Goal: Information Seeking & Learning: Find specific page/section

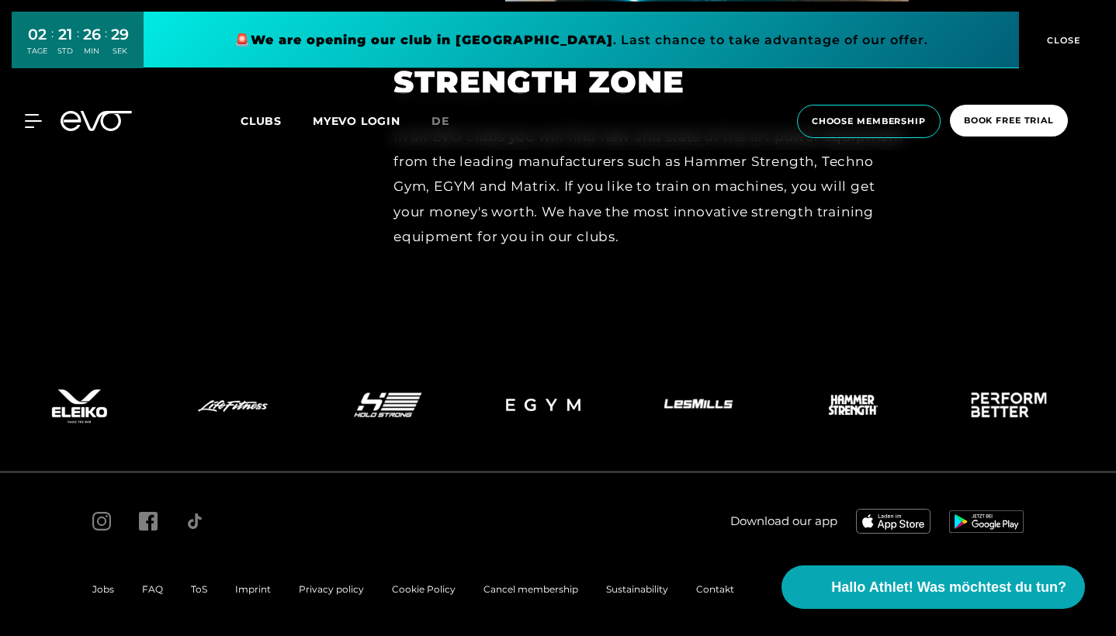
scroll to position [6689, 0]
click at [97, 590] on span "Jobs" at bounding box center [103, 590] width 22 height 12
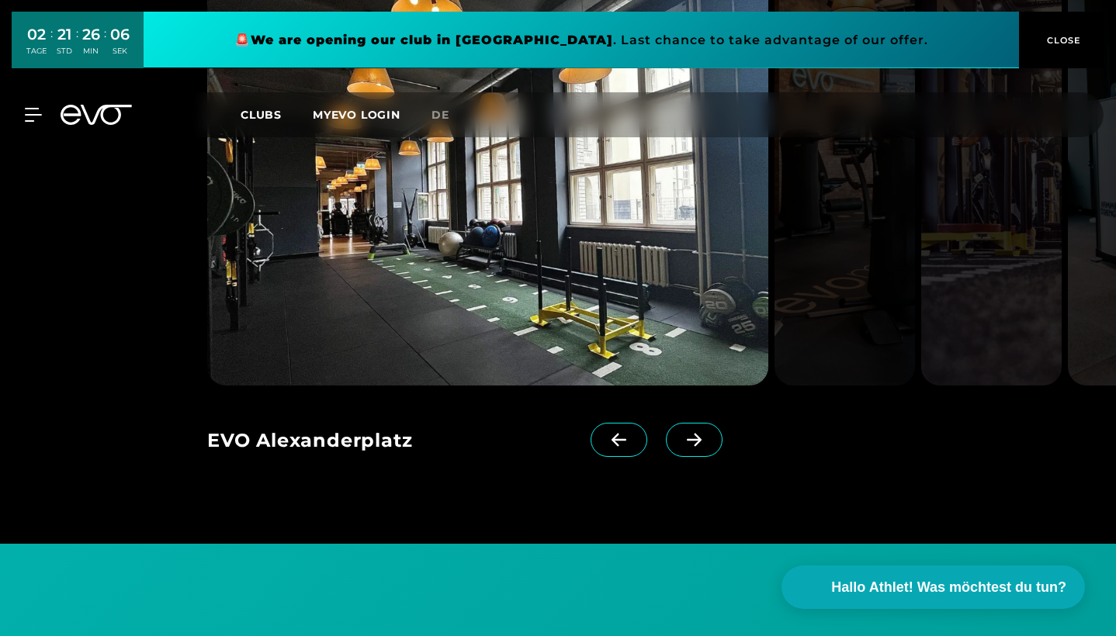
scroll to position [1394, 0]
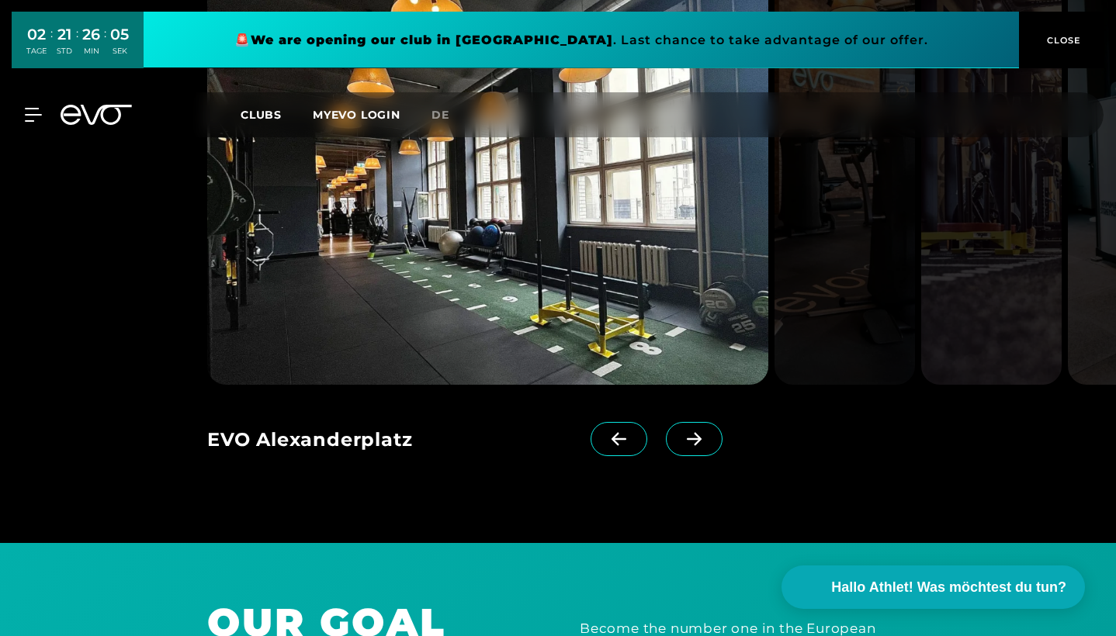
click at [690, 432] on icon at bounding box center [694, 439] width 27 height 14
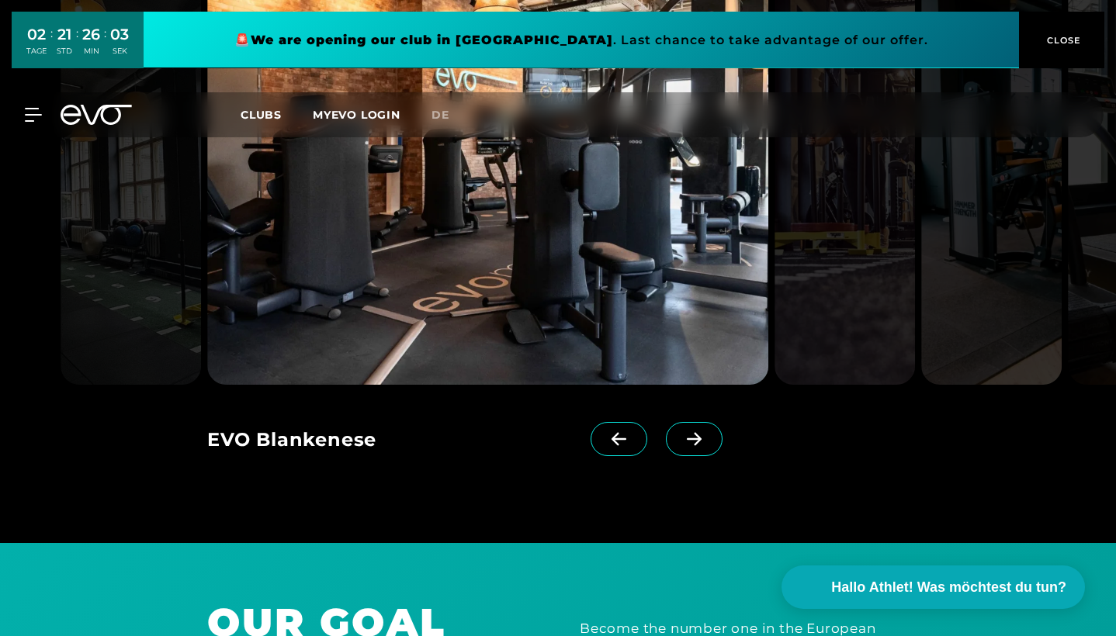
click at [690, 432] on icon at bounding box center [694, 439] width 27 height 14
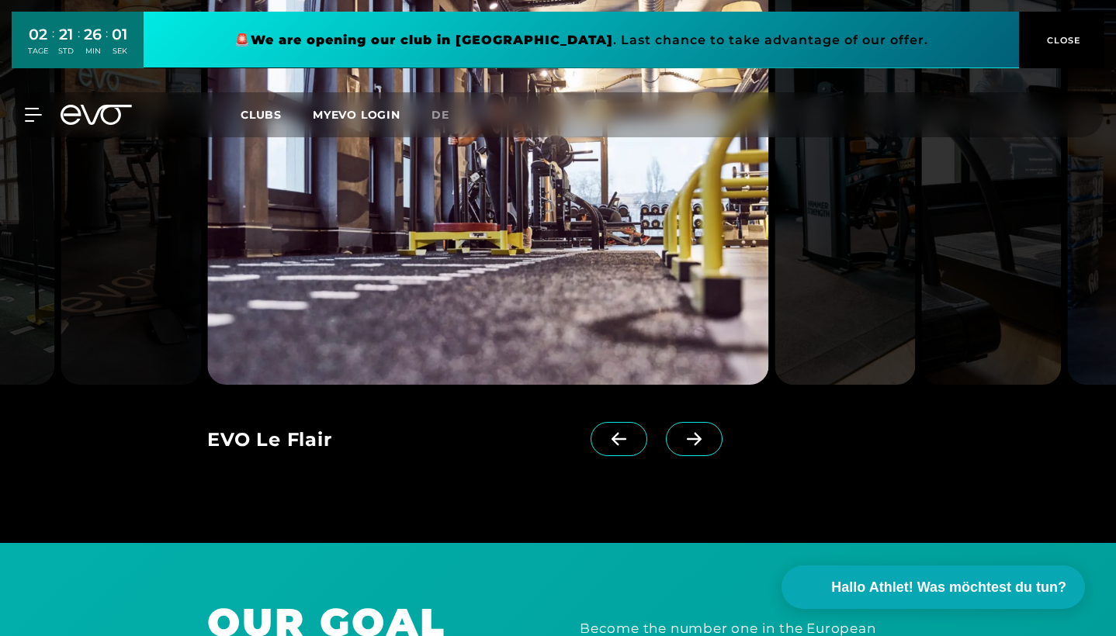
click at [688, 429] on span at bounding box center [694, 439] width 57 height 34
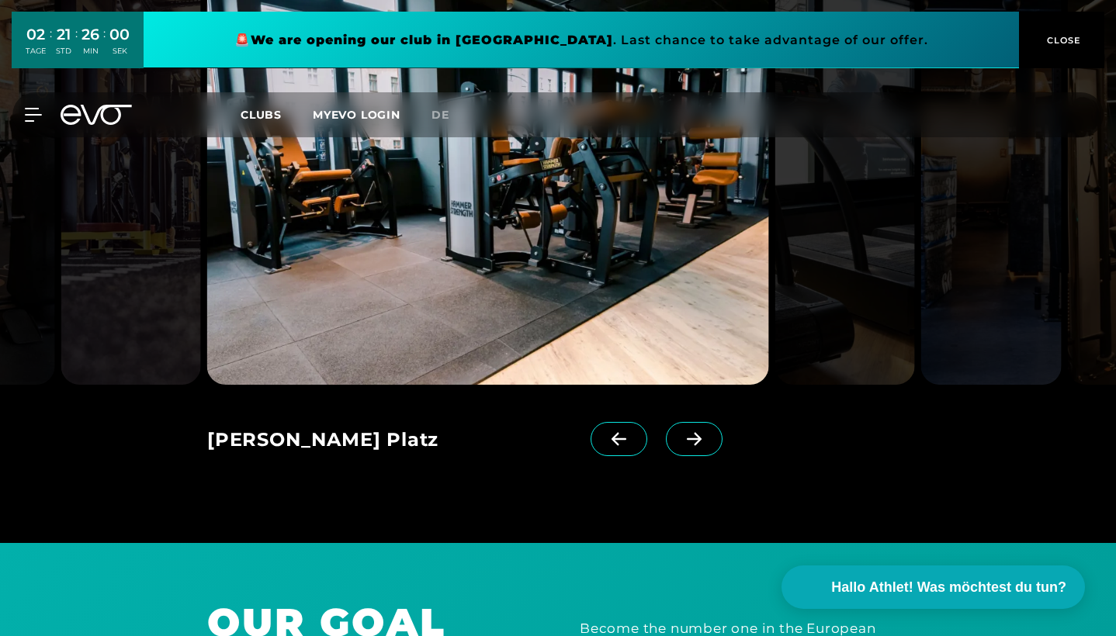
click at [688, 429] on span at bounding box center [694, 439] width 57 height 34
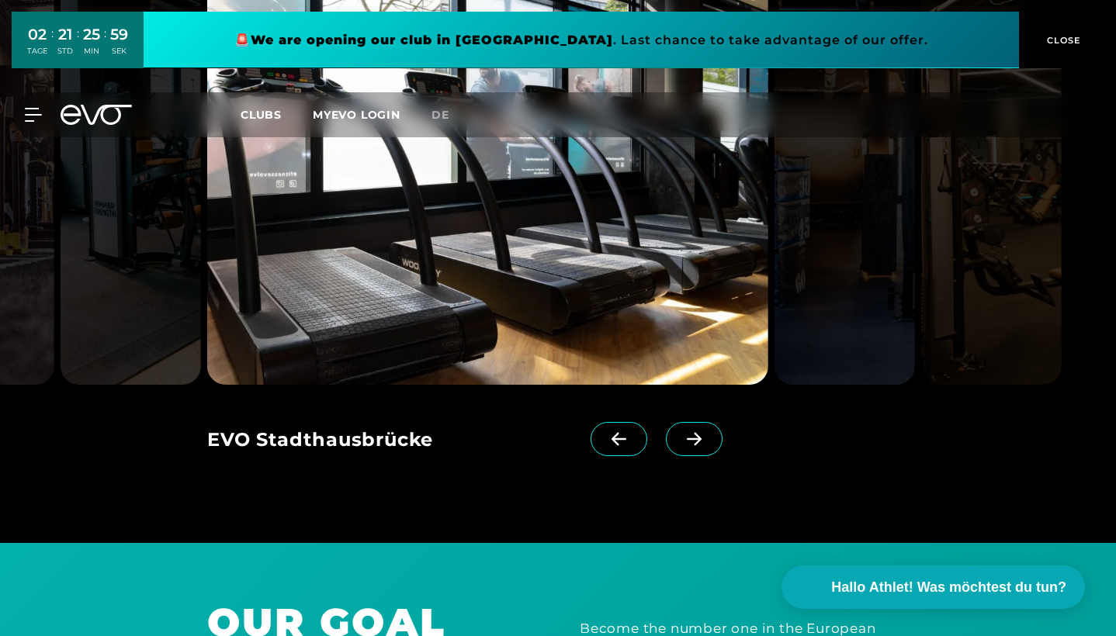
click at [688, 429] on span at bounding box center [694, 439] width 57 height 34
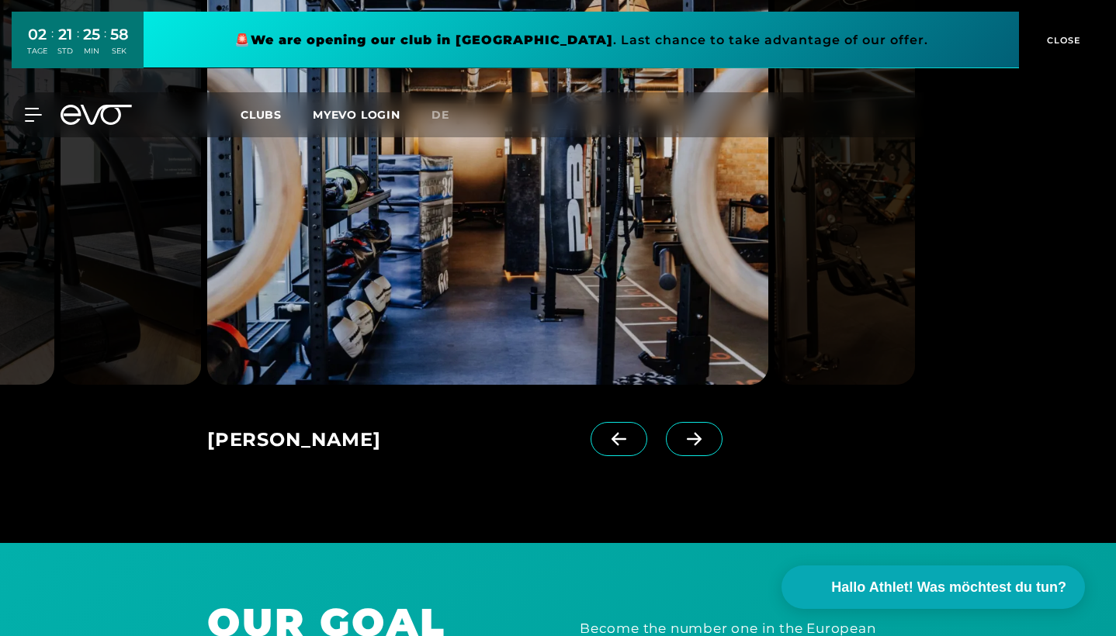
click at [688, 429] on span at bounding box center [694, 439] width 57 height 34
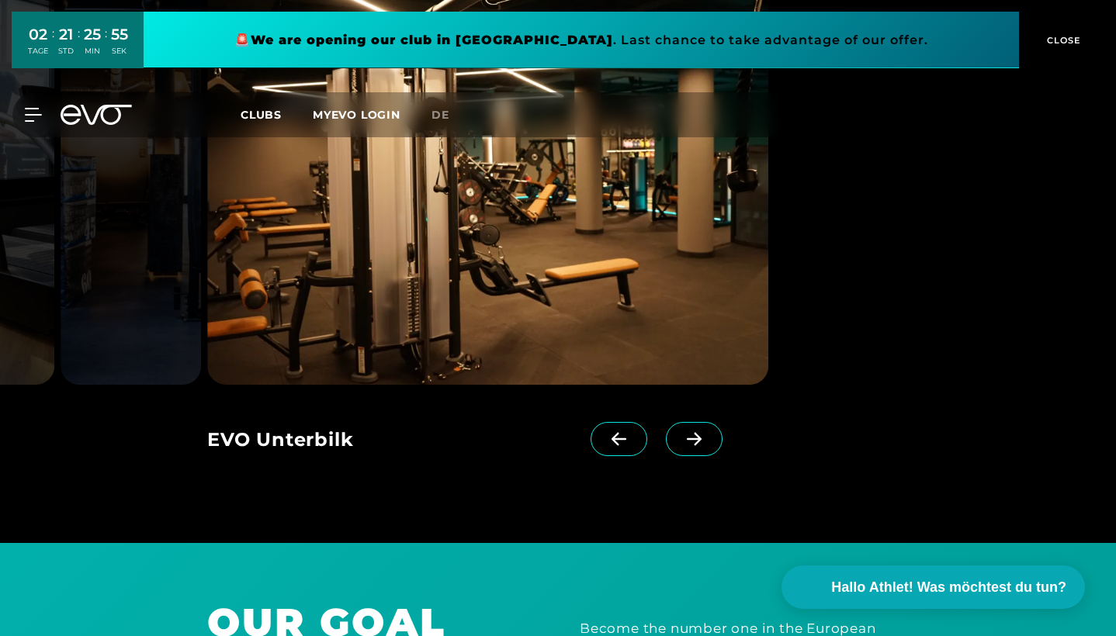
click at [688, 429] on span at bounding box center [694, 439] width 57 height 34
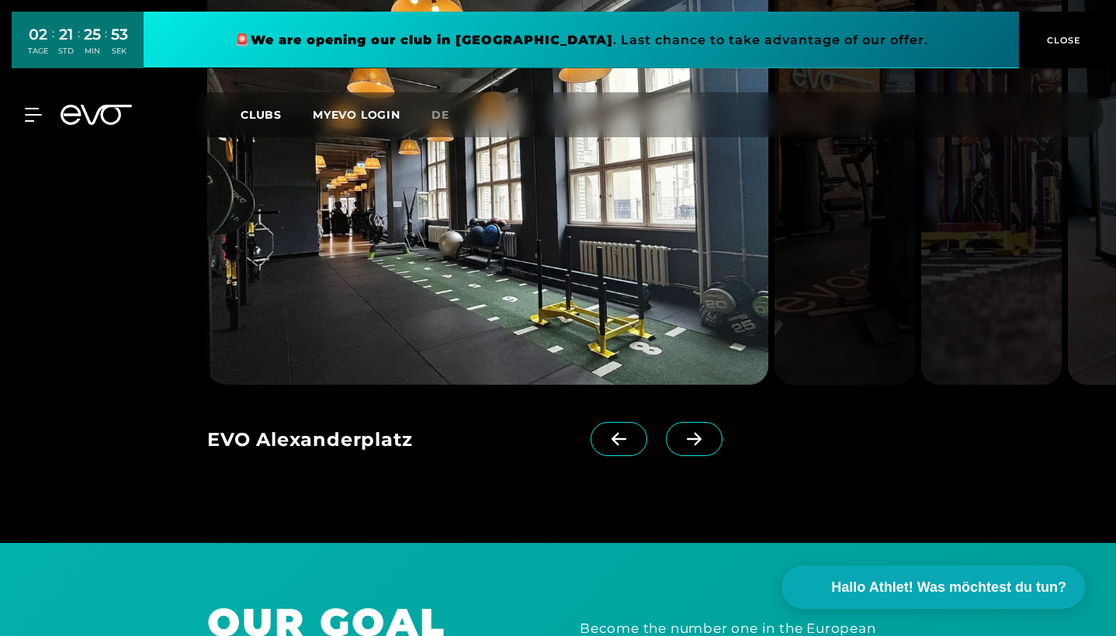
click at [618, 433] on icon at bounding box center [618, 439] width 15 height 13
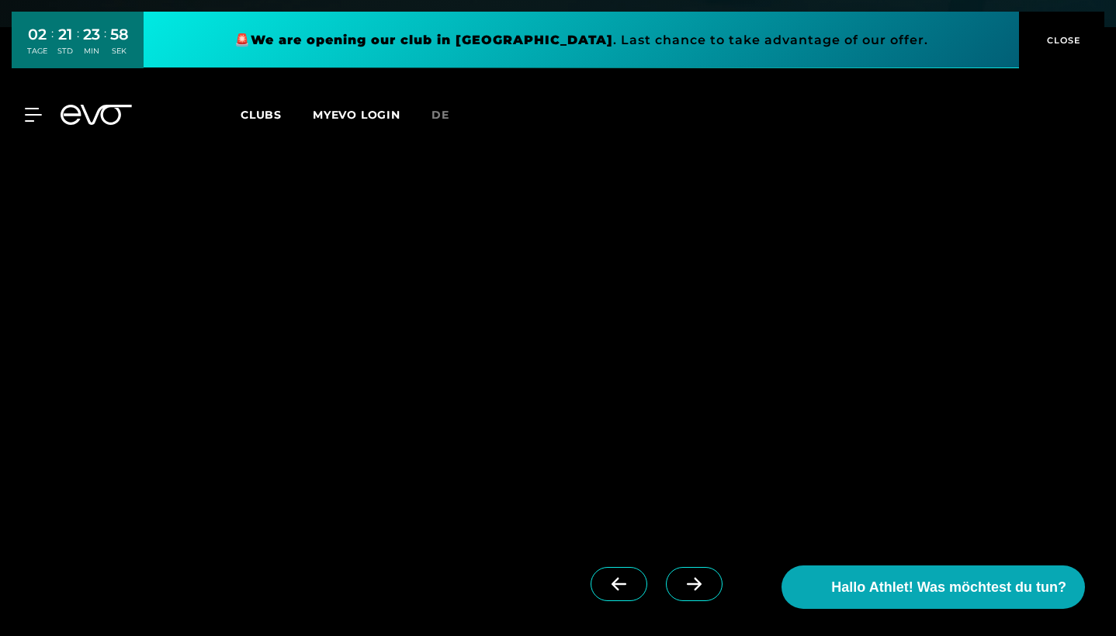
scroll to position [3510, 0]
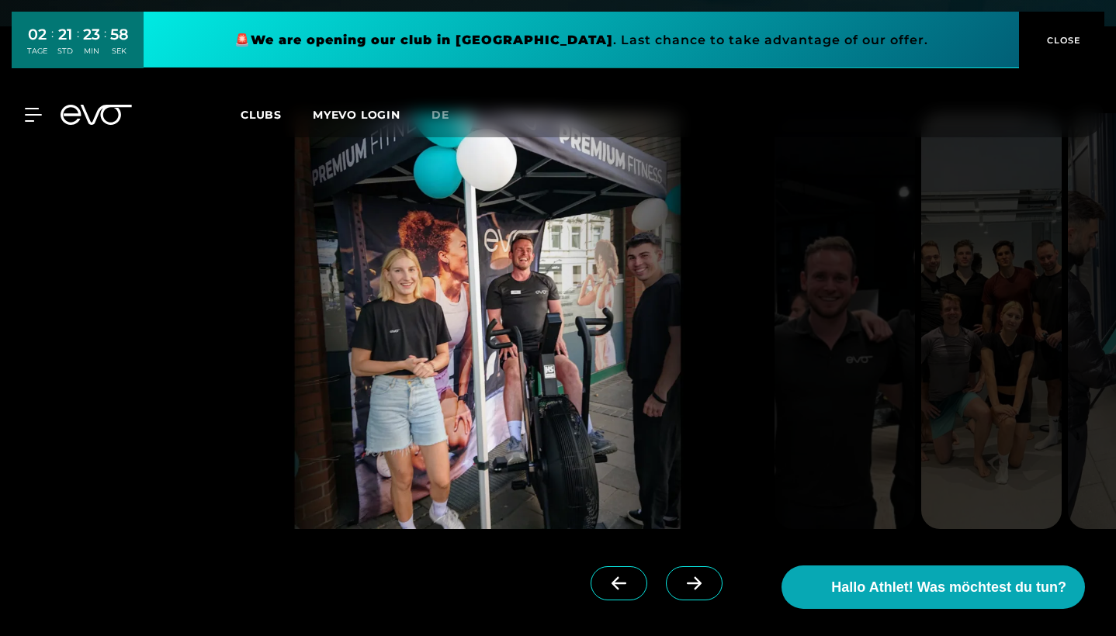
click at [712, 566] on span at bounding box center [694, 583] width 57 height 34
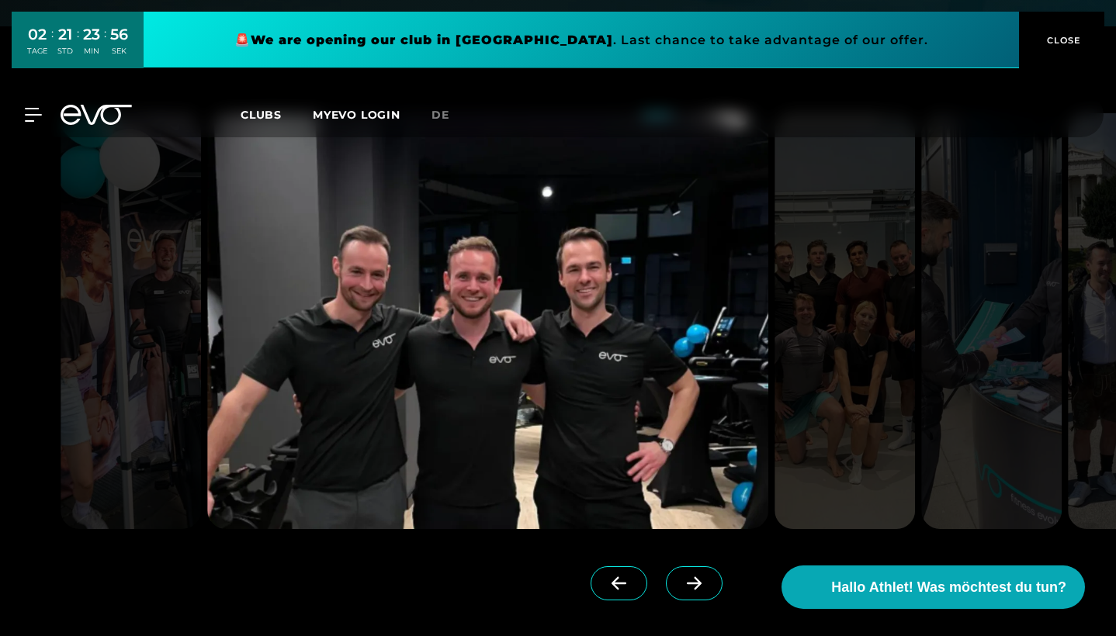
click at [712, 566] on span at bounding box center [694, 583] width 57 height 34
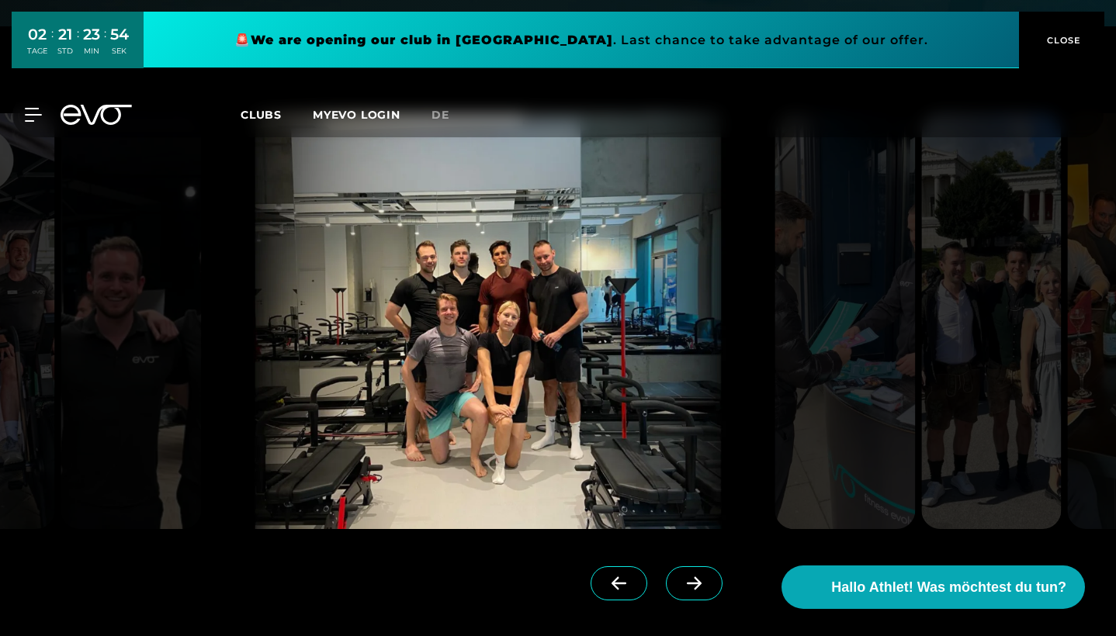
click at [712, 566] on span at bounding box center [694, 583] width 57 height 34
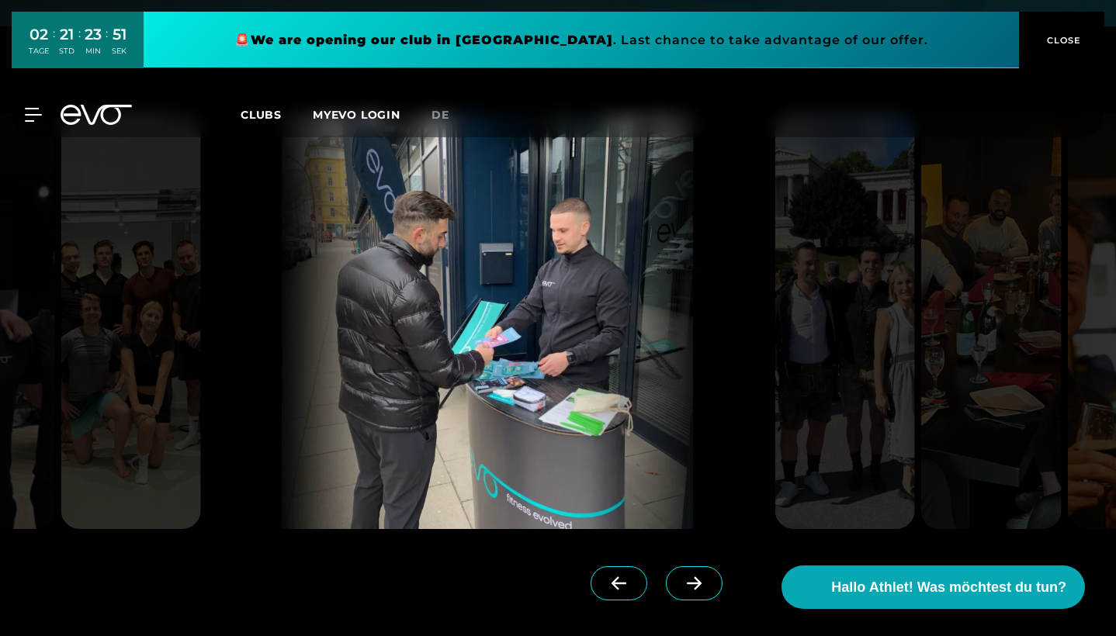
click at [712, 566] on span at bounding box center [694, 583] width 57 height 34
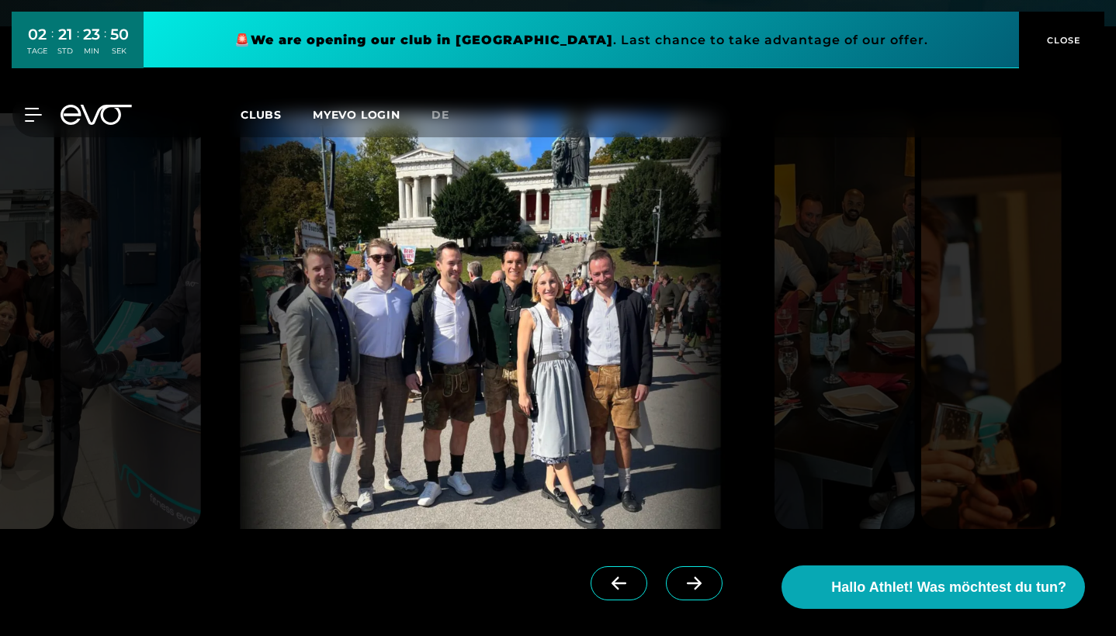
click at [712, 566] on span at bounding box center [694, 583] width 57 height 34
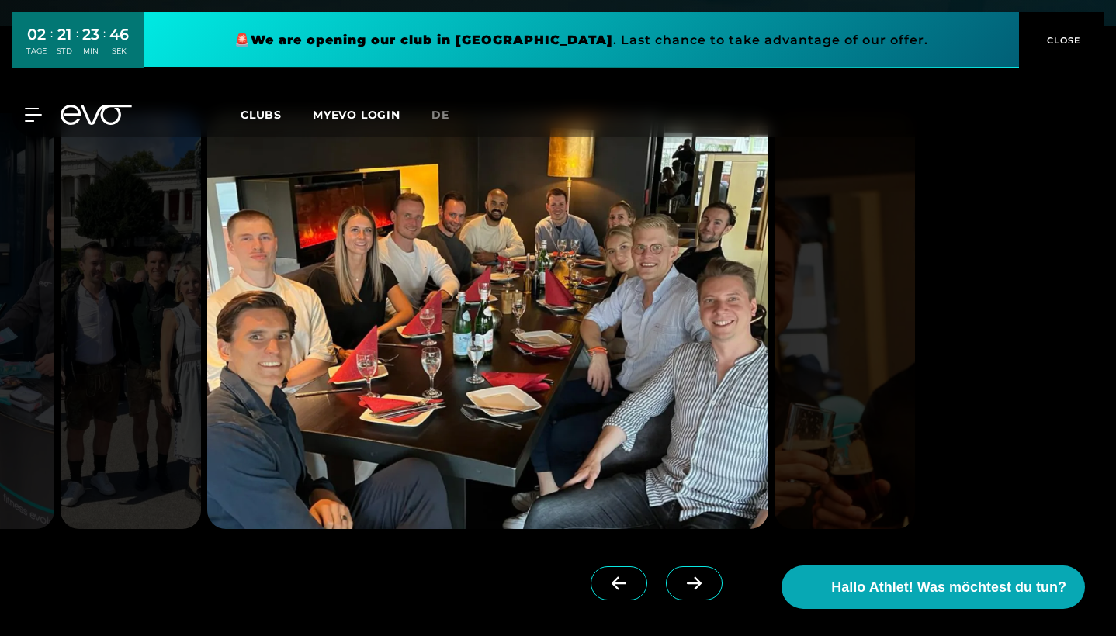
click at [712, 566] on span at bounding box center [694, 583] width 57 height 34
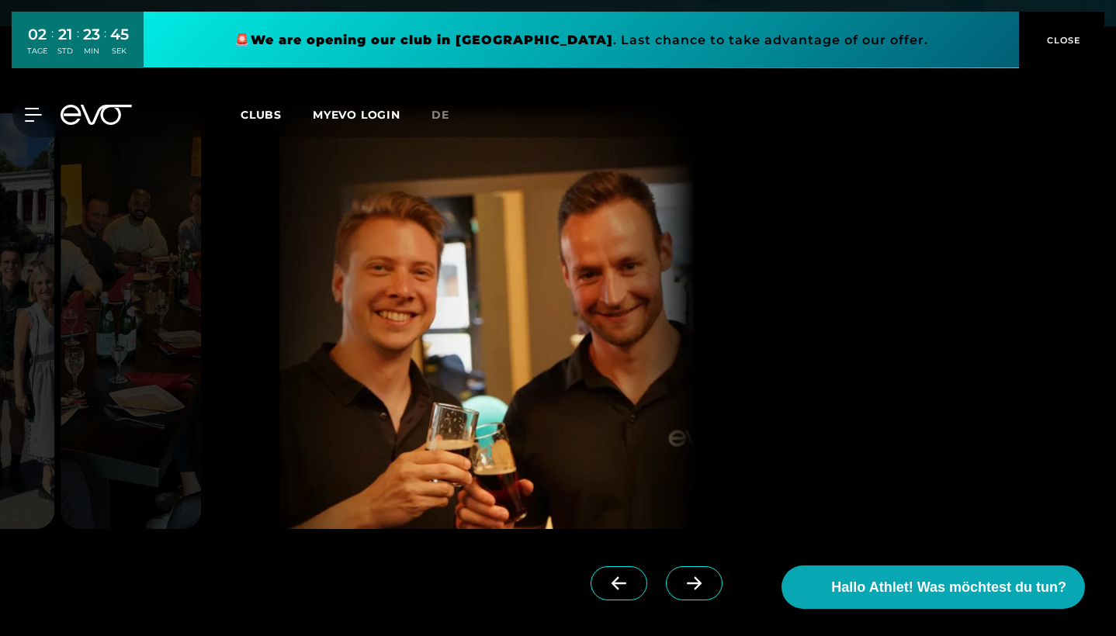
click at [712, 566] on span at bounding box center [694, 583] width 57 height 34
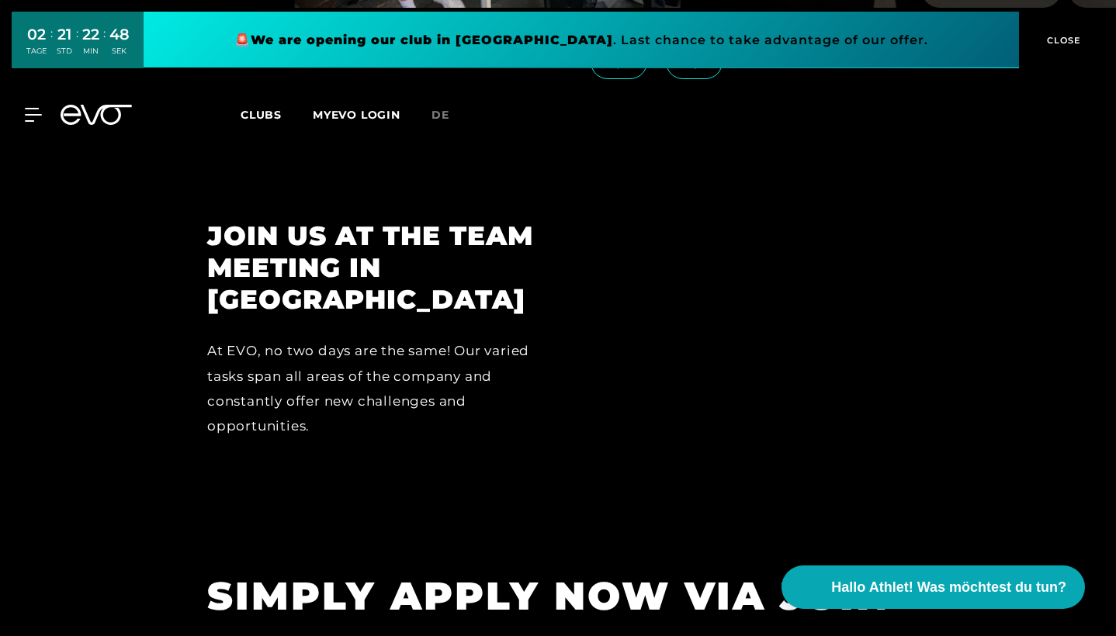
scroll to position [4026, 0]
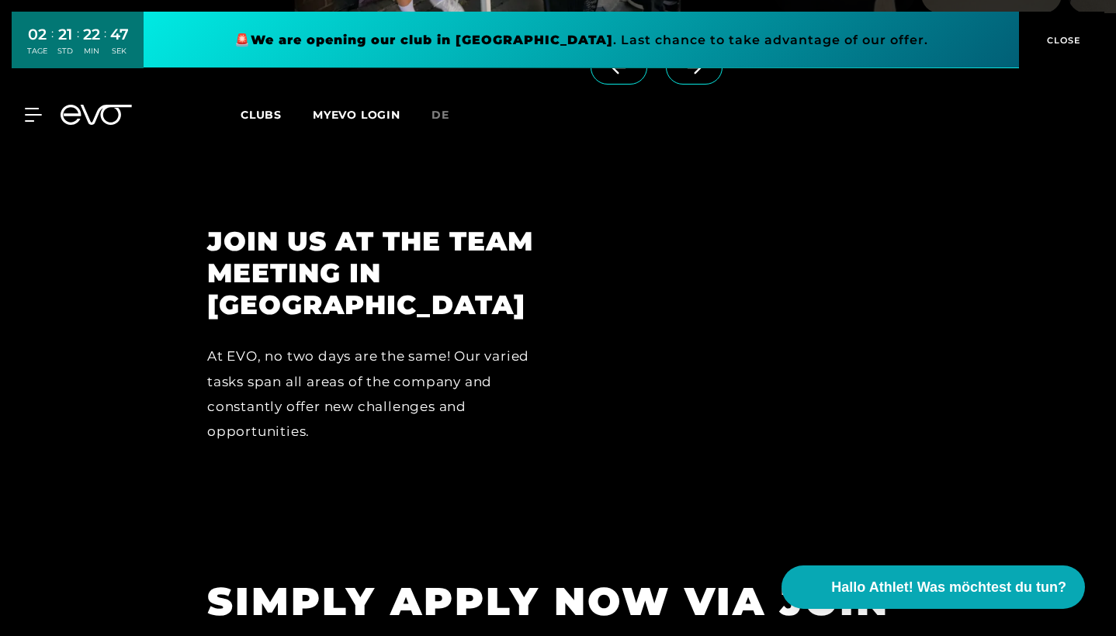
click at [85, 121] on icon at bounding box center [96, 115] width 71 height 20
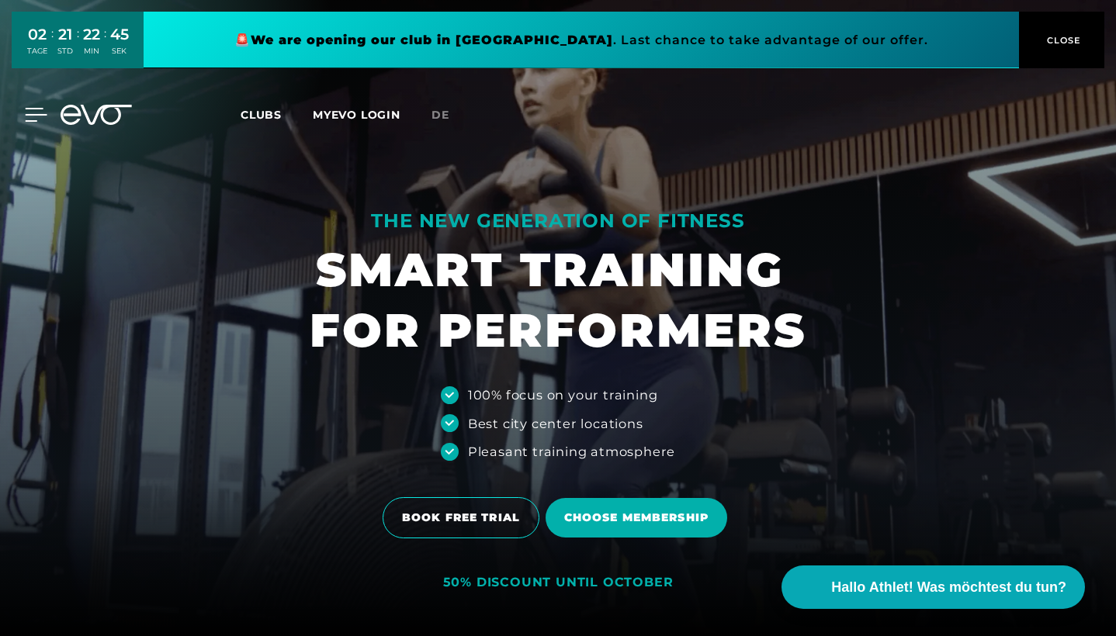
click at [35, 117] on icon at bounding box center [36, 115] width 23 height 14
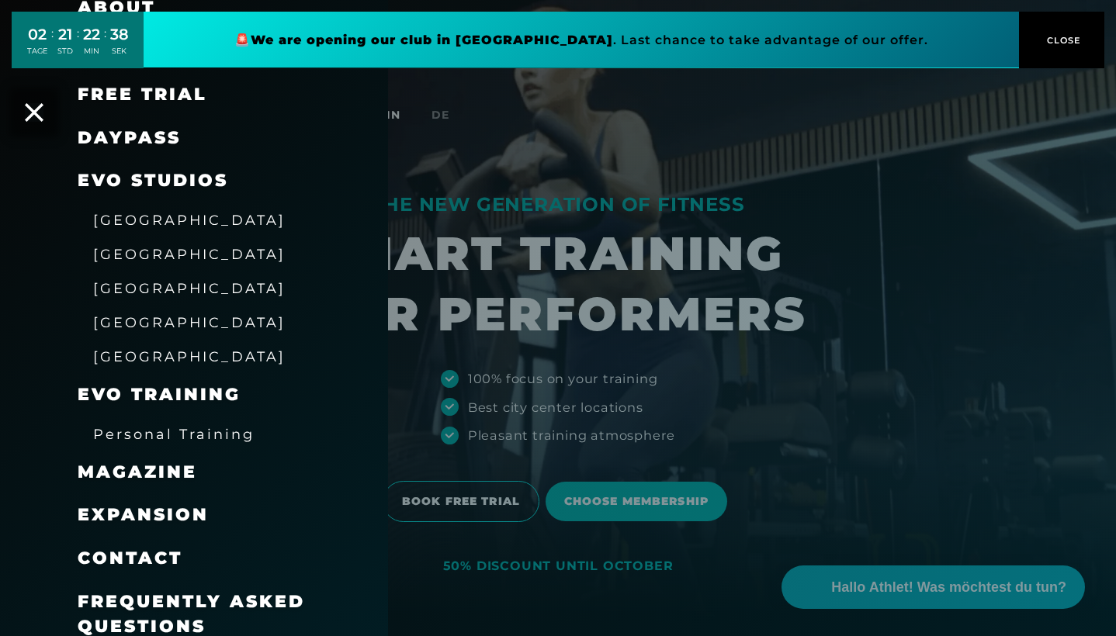
scroll to position [26, 0]
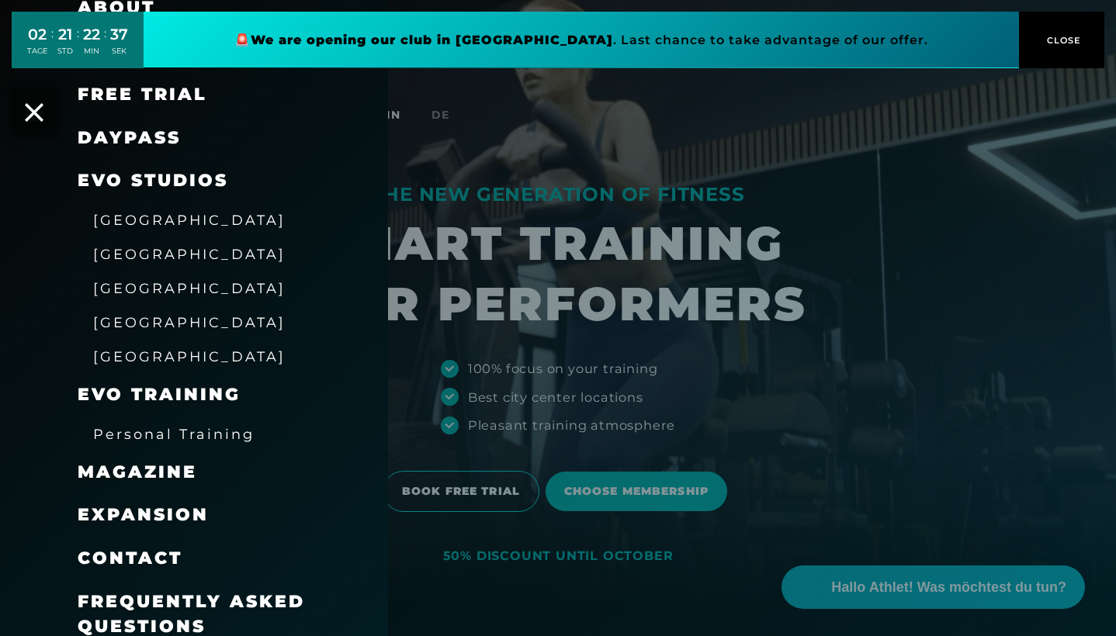
click at [144, 216] on span "[GEOGRAPHIC_DATA]" at bounding box center [189, 220] width 192 height 16
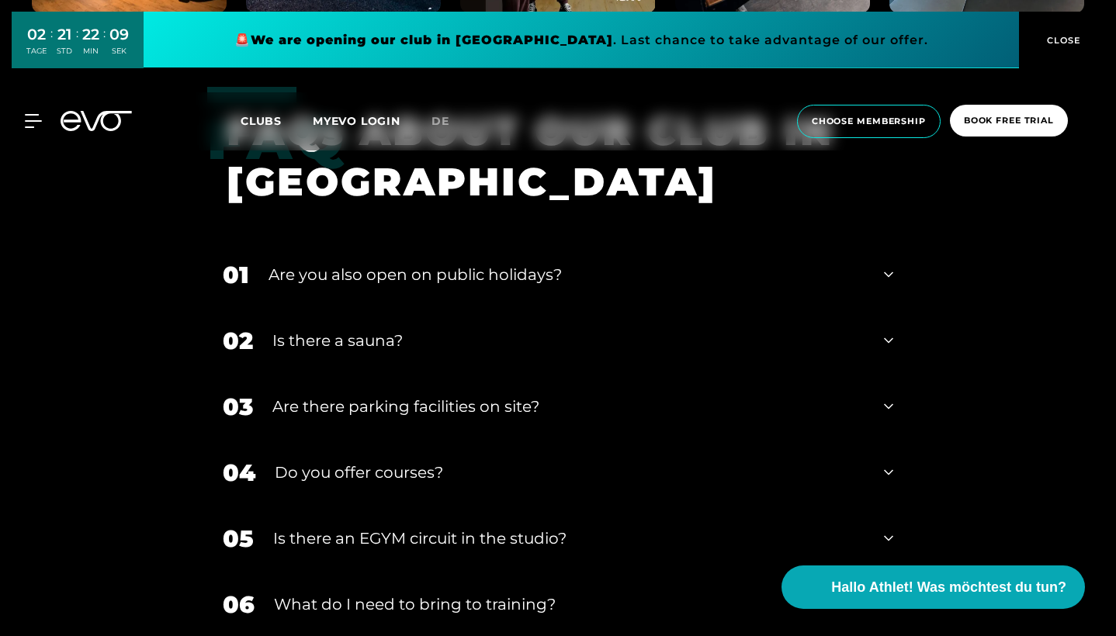
scroll to position [4384, 0]
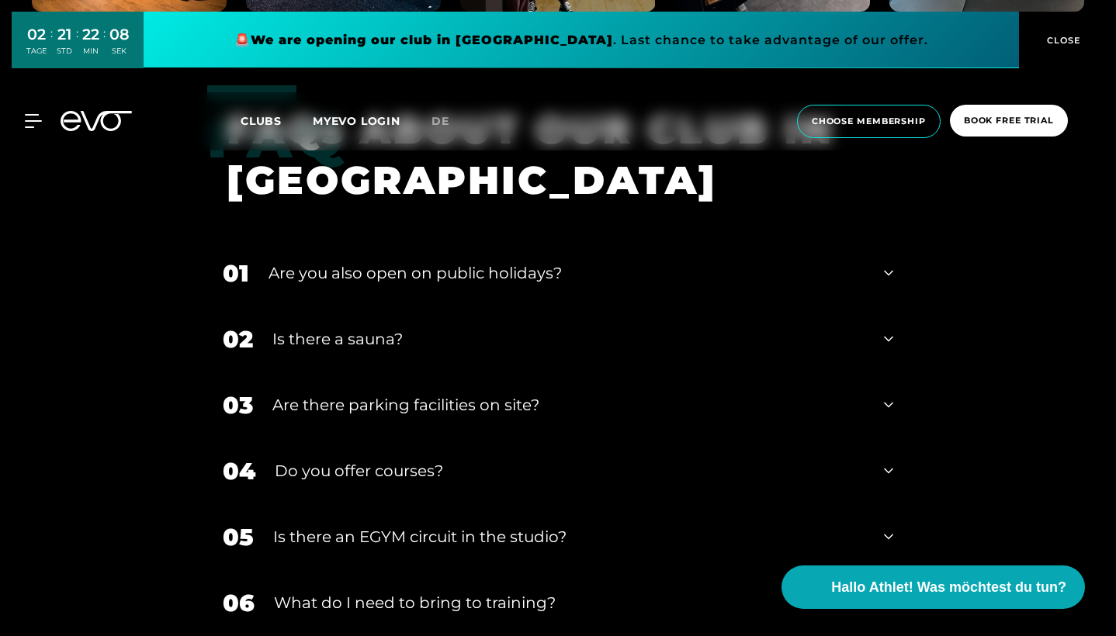
click at [885, 272] on icon at bounding box center [888, 273] width 9 height 19
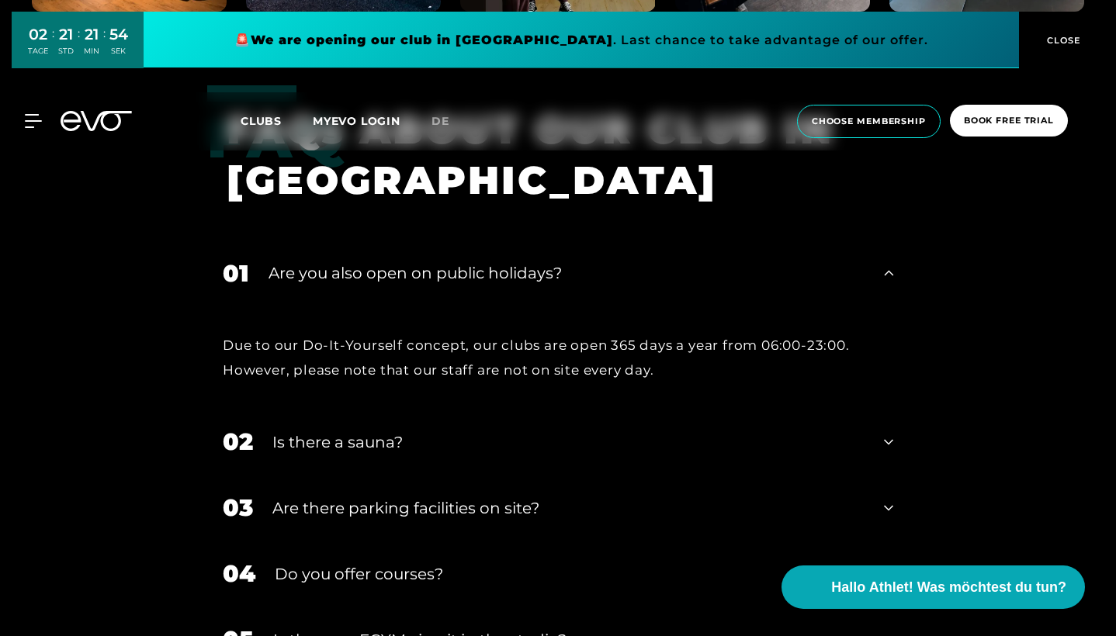
click at [885, 272] on icon at bounding box center [888, 273] width 9 height 19
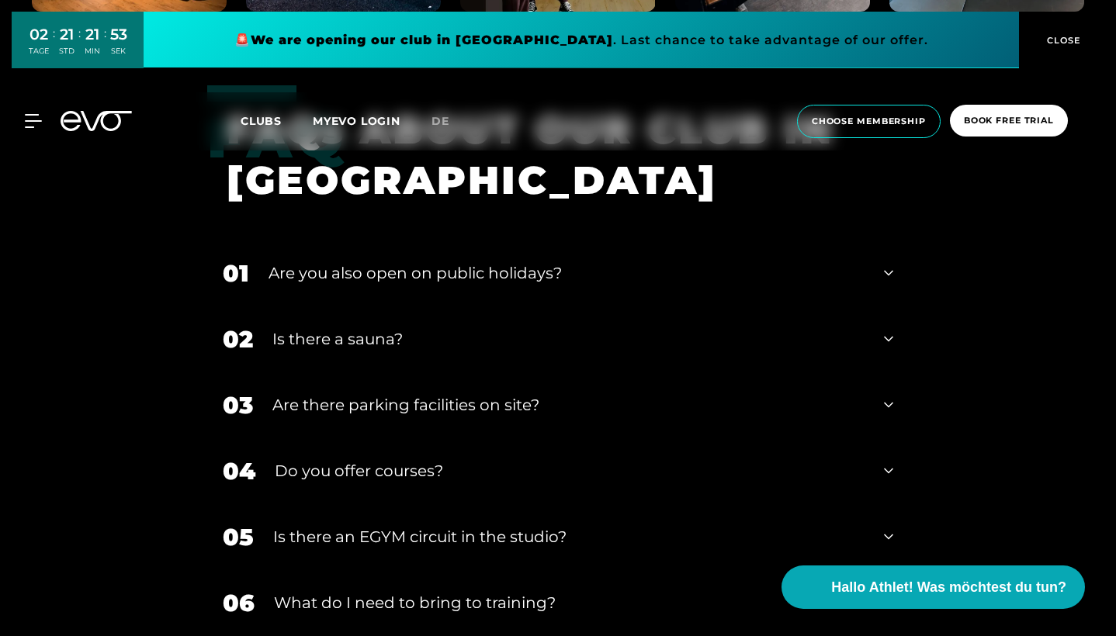
click at [891, 338] on icon at bounding box center [888, 339] width 9 height 5
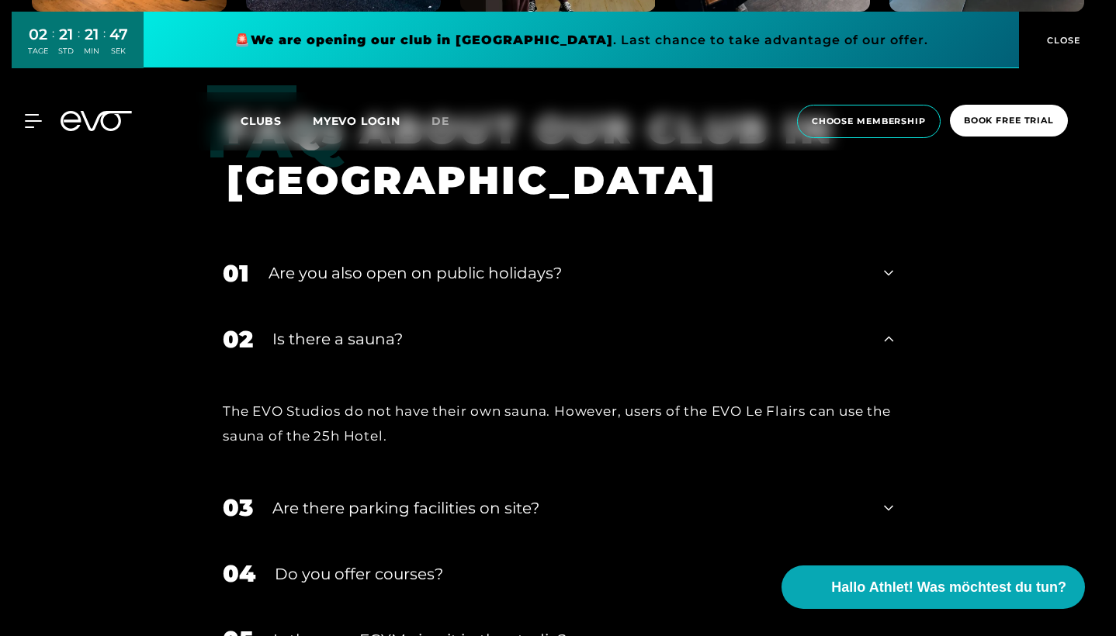
click at [891, 338] on icon at bounding box center [888, 339] width 9 height 19
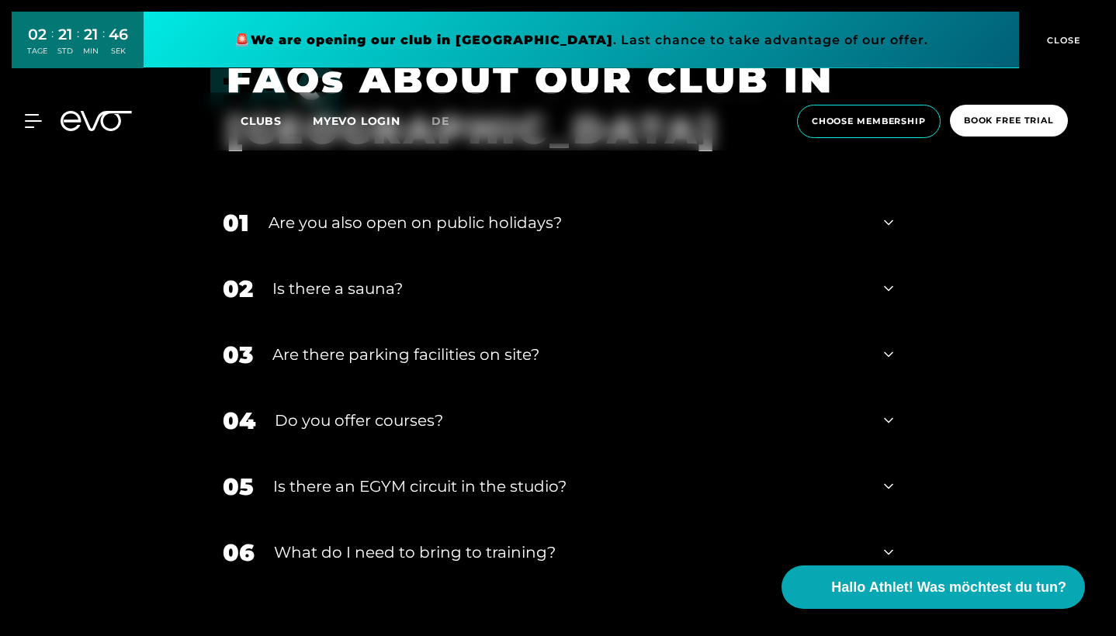
scroll to position [4446, 0]
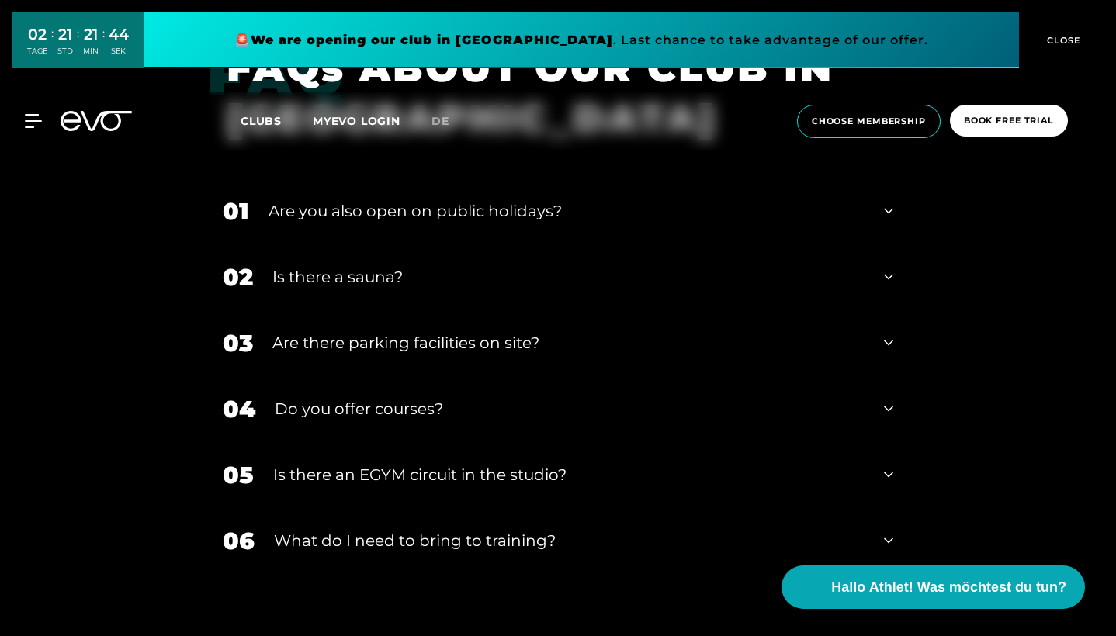
click at [889, 345] on icon at bounding box center [888, 343] width 9 height 19
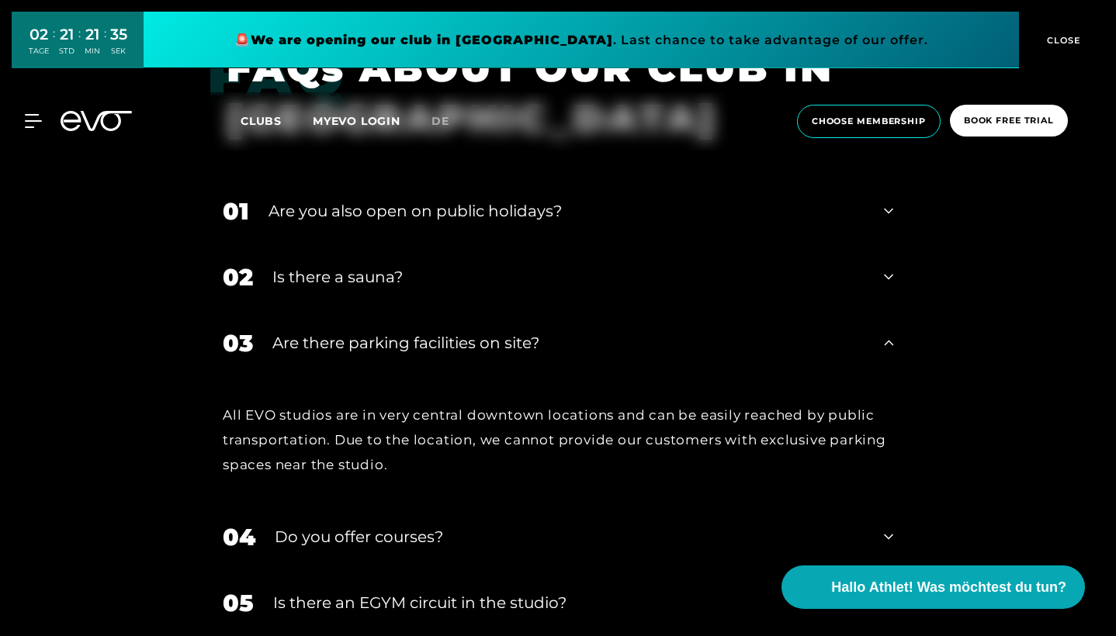
click at [889, 345] on icon at bounding box center [888, 343] width 9 height 19
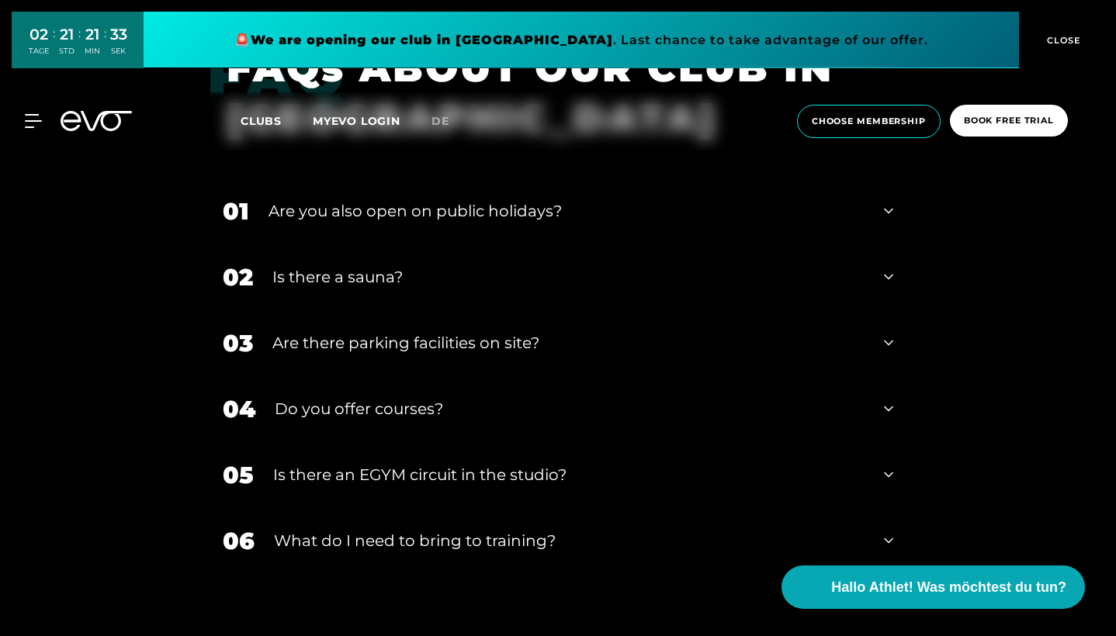
click at [892, 415] on icon at bounding box center [888, 409] width 9 height 19
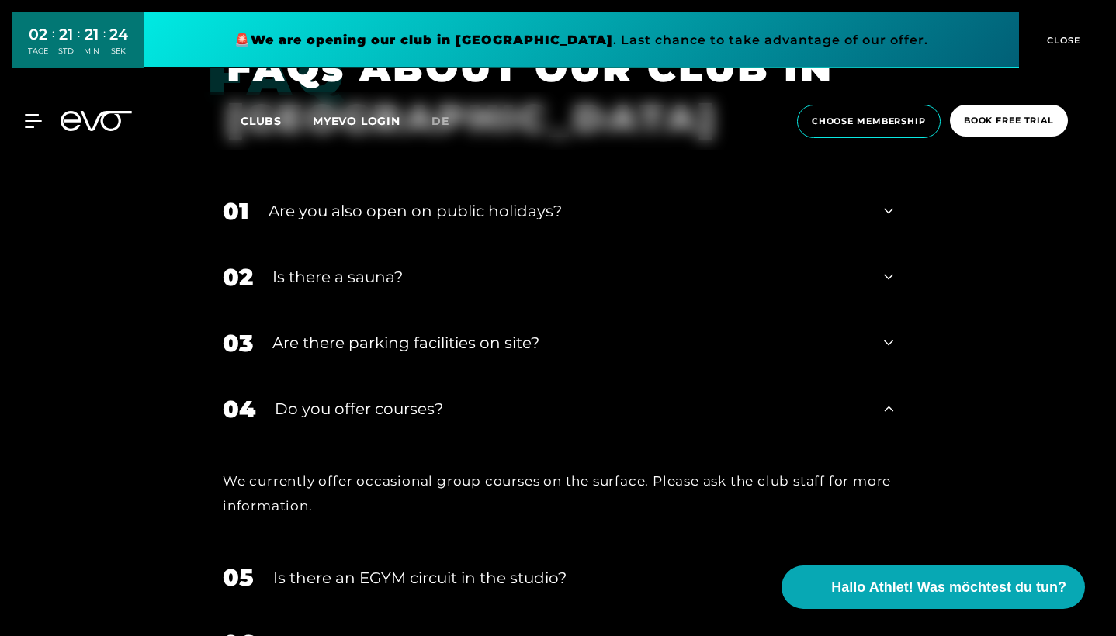
click at [892, 415] on icon at bounding box center [888, 409] width 9 height 19
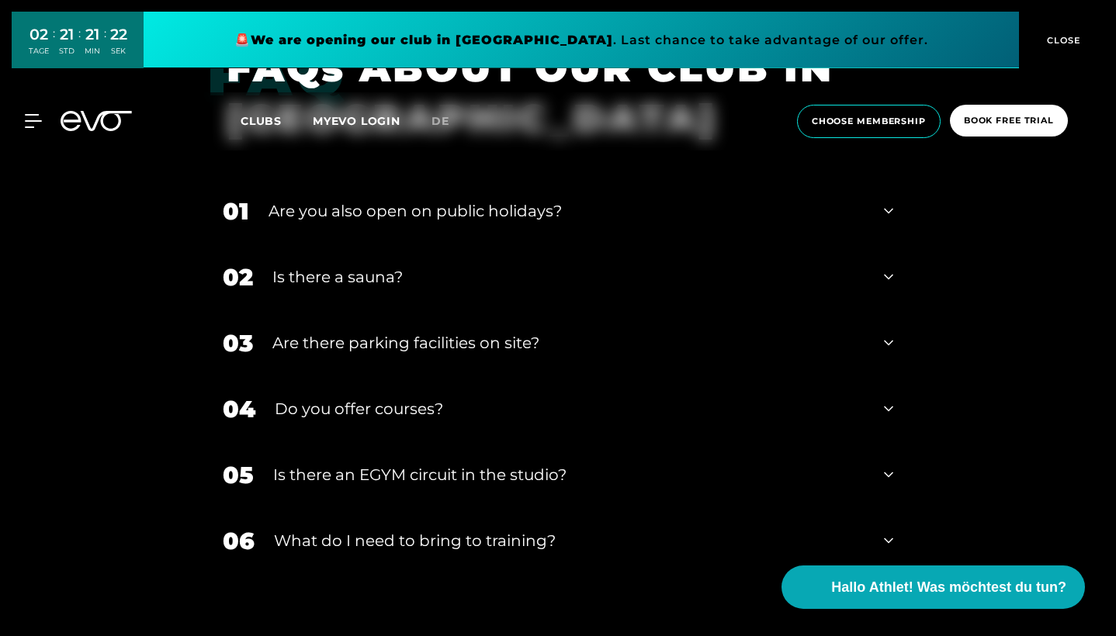
click at [895, 473] on div "05 Is there an EGYM circuit in the studio?" at bounding box center [557, 475] width 701 height 66
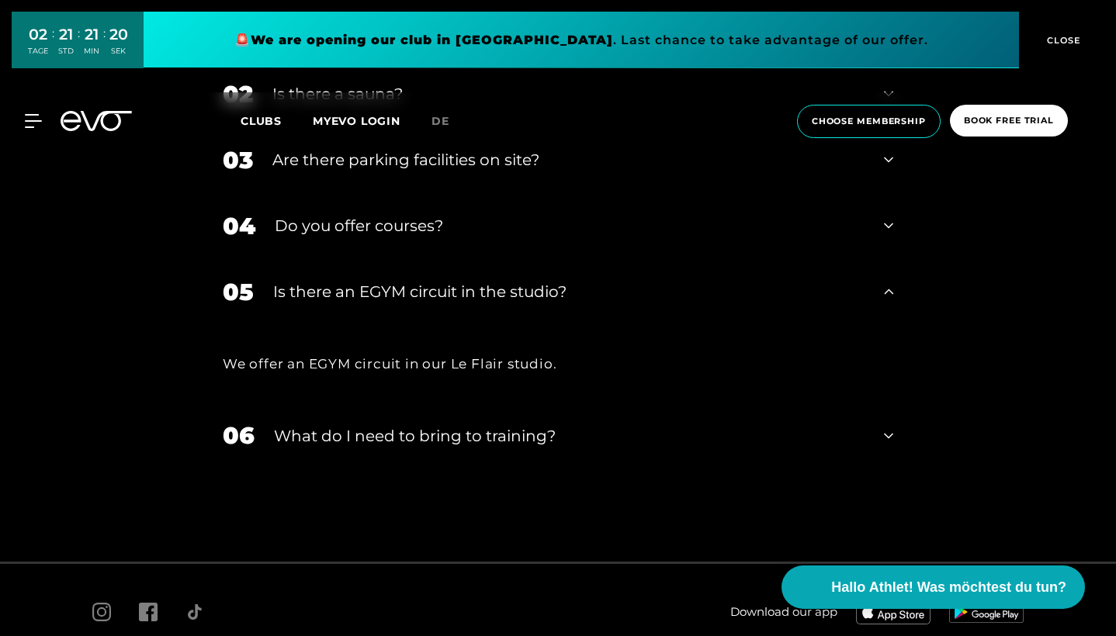
scroll to position [4632, 0]
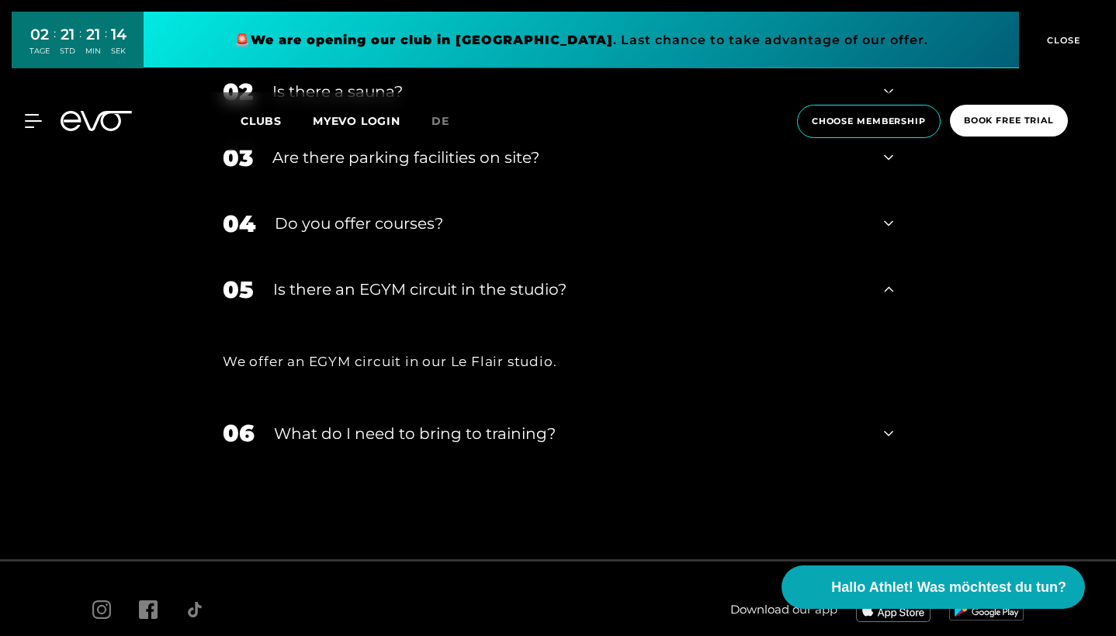
click at [890, 438] on icon at bounding box center [888, 433] width 9 height 19
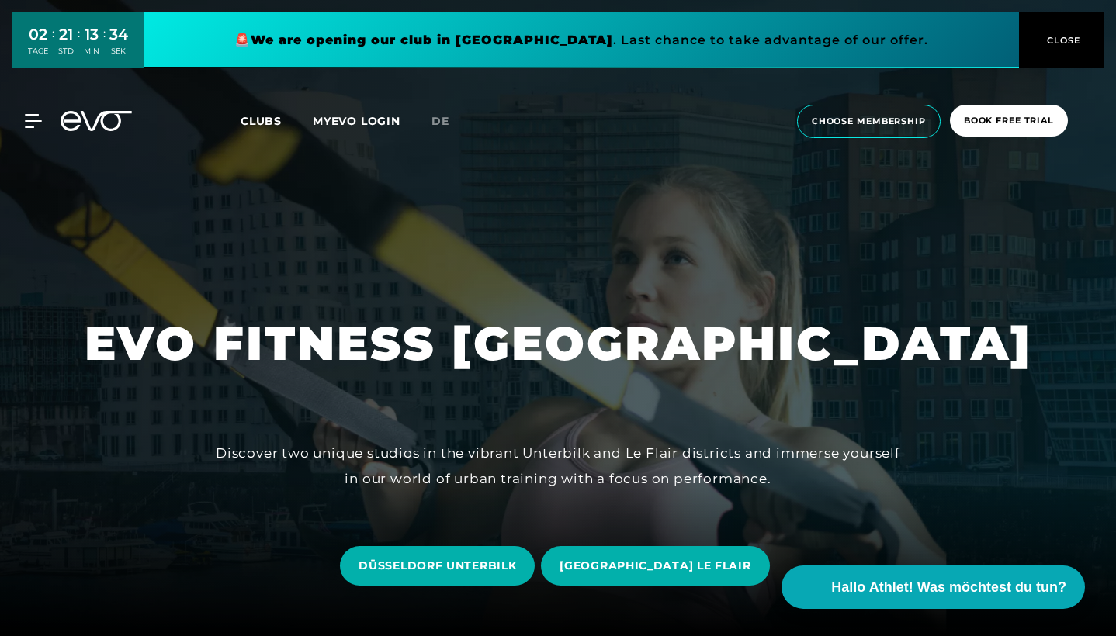
scroll to position [0, 0]
